Goal: Information Seeking & Learning: Learn about a topic

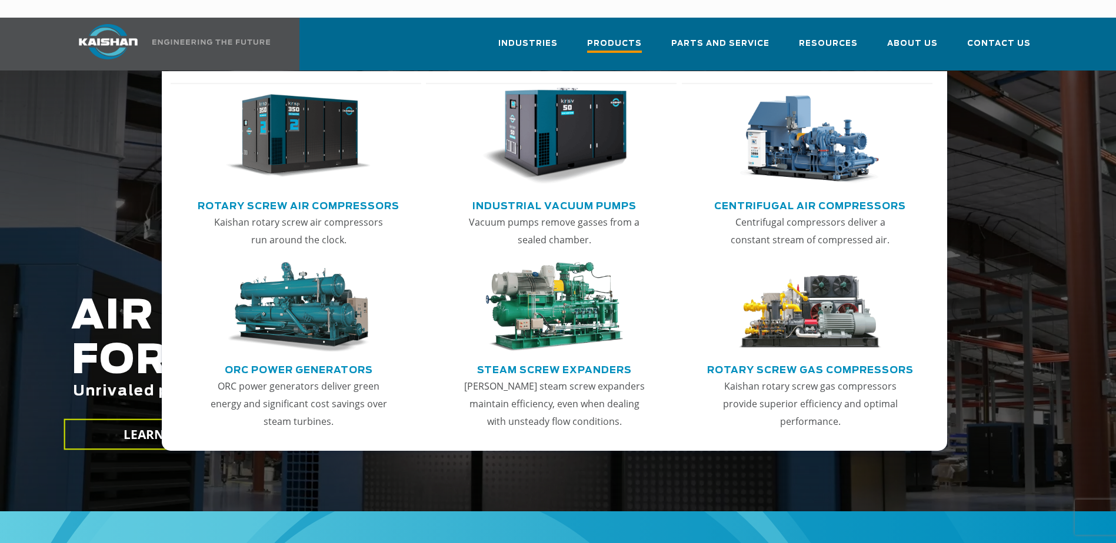
click at [613, 37] on span "Products" at bounding box center [614, 45] width 55 height 16
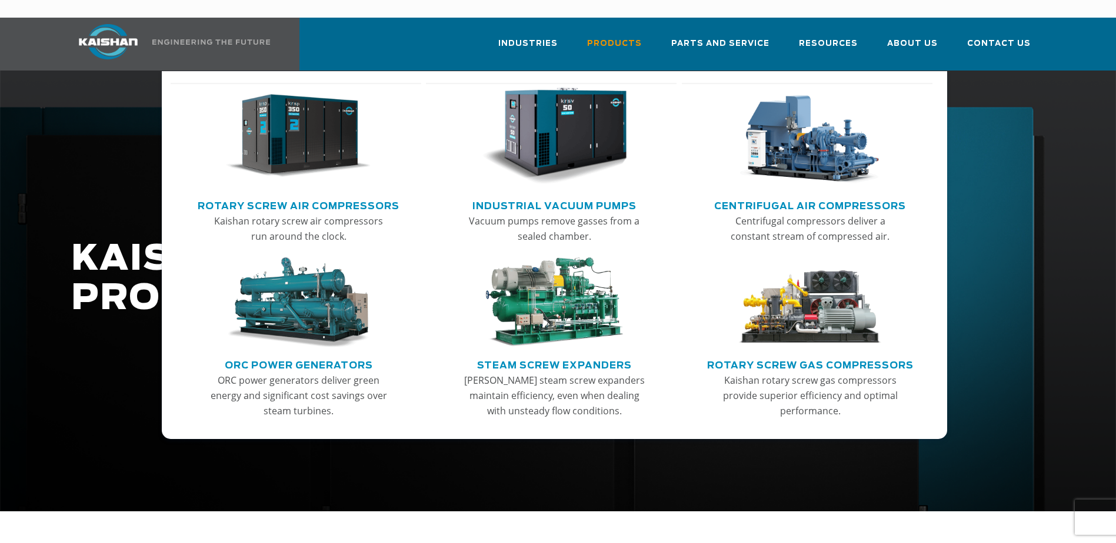
drag, startPoint x: 261, startPoint y: 120, endPoint x: 264, endPoint y: 133, distance: 14.0
click at [261, 120] on img "Main menu" at bounding box center [298, 137] width 145 height 98
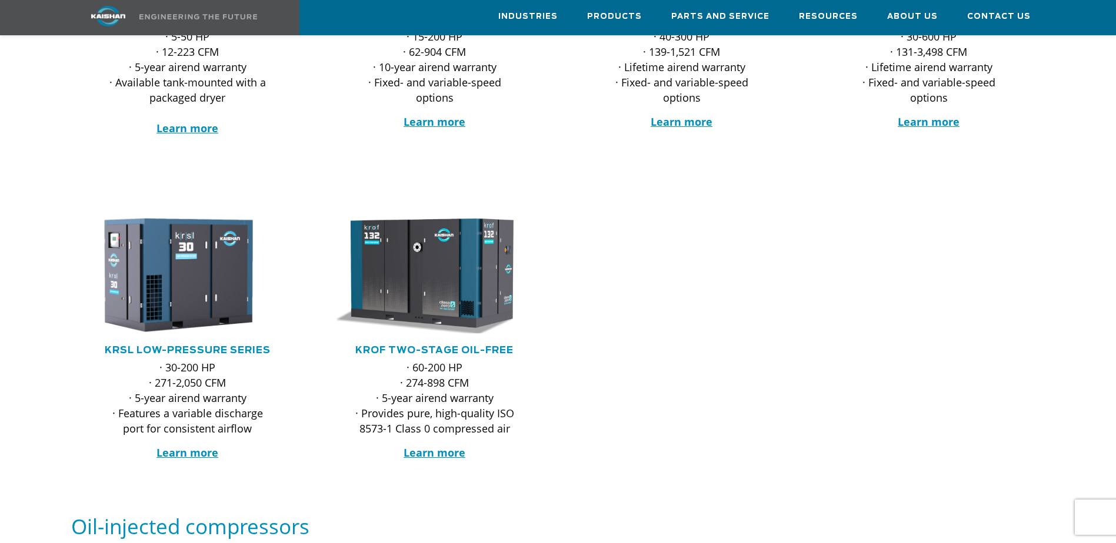
scroll to position [176, 0]
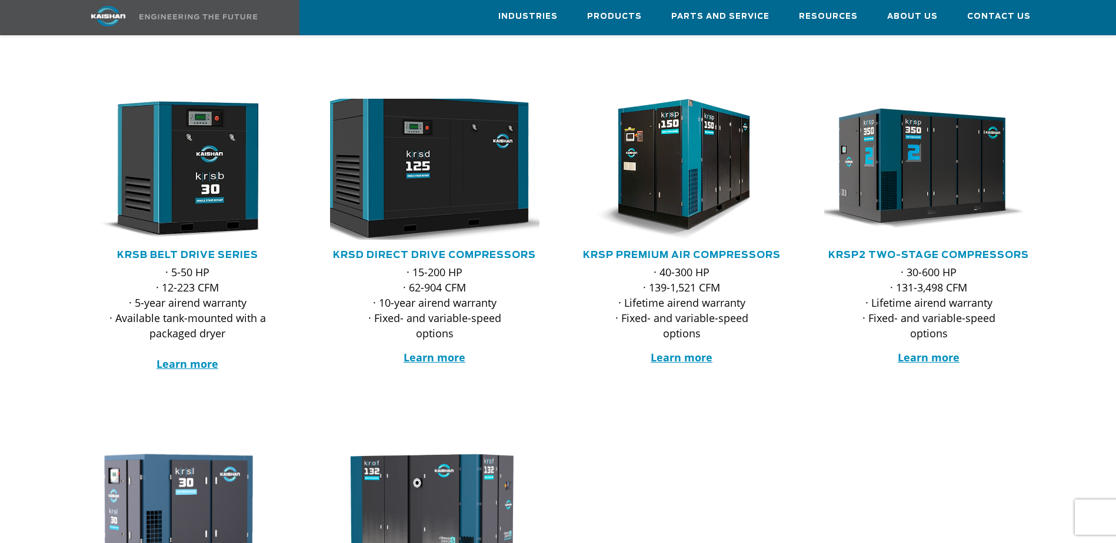
click at [442, 146] on img at bounding box center [425, 169] width 231 height 155
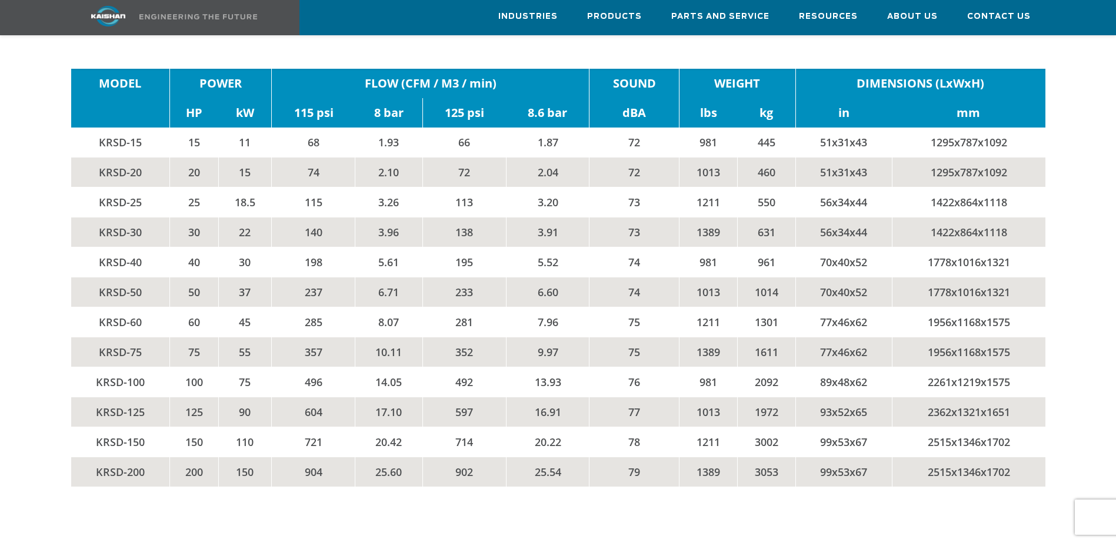
scroll to position [1999, 0]
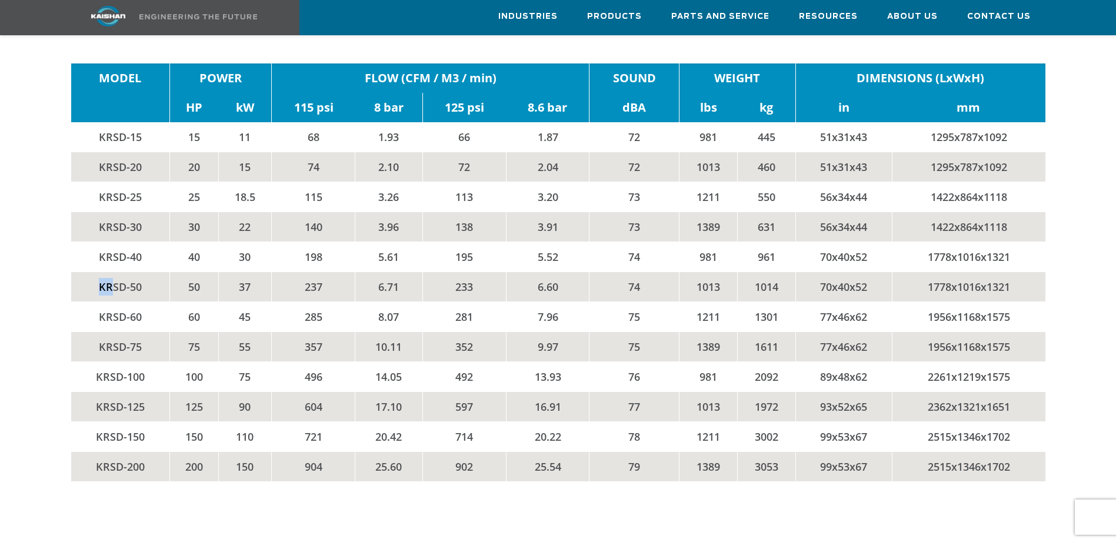
drag, startPoint x: 96, startPoint y: 266, endPoint x: 114, endPoint y: 266, distance: 18.2
click at [114, 272] on td "KRSD-50" at bounding box center [120, 287] width 99 height 30
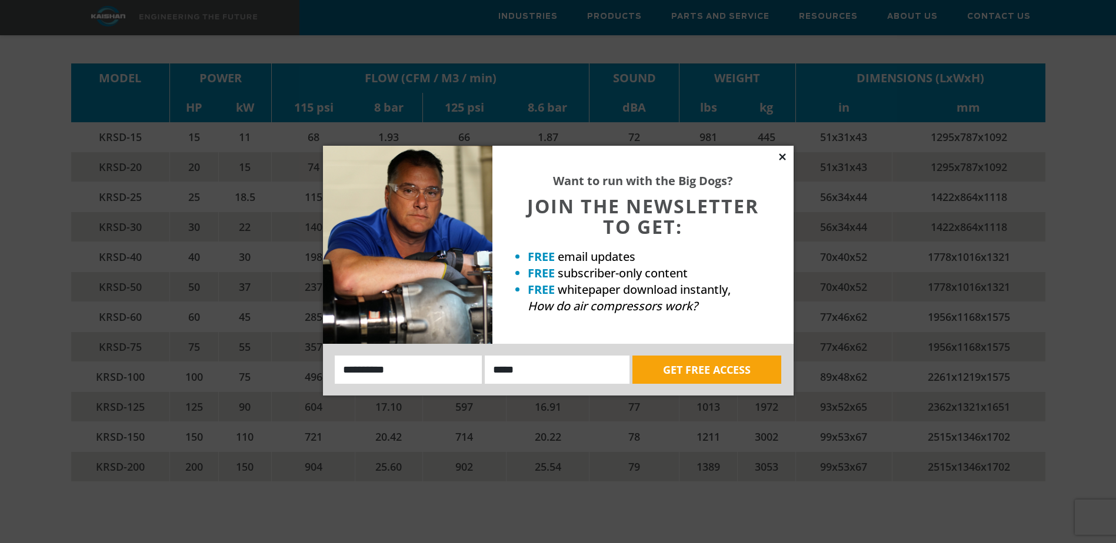
click at [784, 159] on icon at bounding box center [782, 156] width 6 height 6
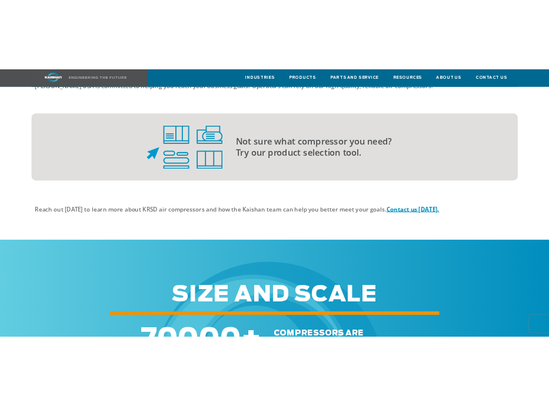
scroll to position [3117, 0]
